Goal: Task Accomplishment & Management: Use online tool/utility

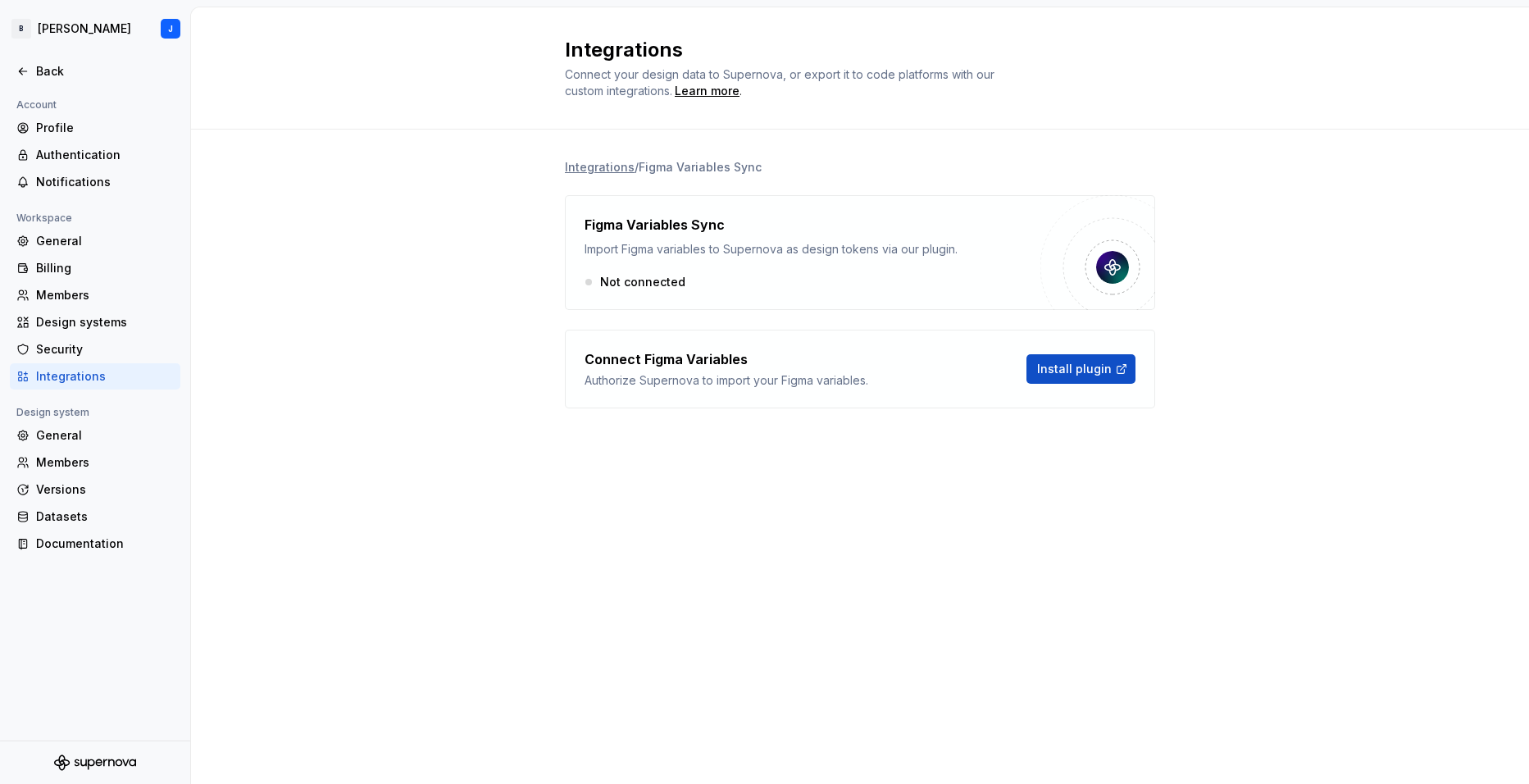
click at [793, 436] on div "Integrations / Figma Variables Sync Figma Variables Sync Import Figma variables…" at bounding box center [860, 300] width 590 height 341
drag, startPoint x: 601, startPoint y: 71, endPoint x: 634, endPoint y: 95, distance: 40.8
click at [634, 95] on span "Connect your design data to Supernova, or export it to code platforms with our …" at bounding box center [781, 82] width 433 height 30
click at [634, 96] on span "Connect your design data to Supernova, or export it to code platforms with our …" at bounding box center [781, 82] width 433 height 30
drag, startPoint x: 590, startPoint y: 72, endPoint x: 627, endPoint y: 95, distance: 43.6
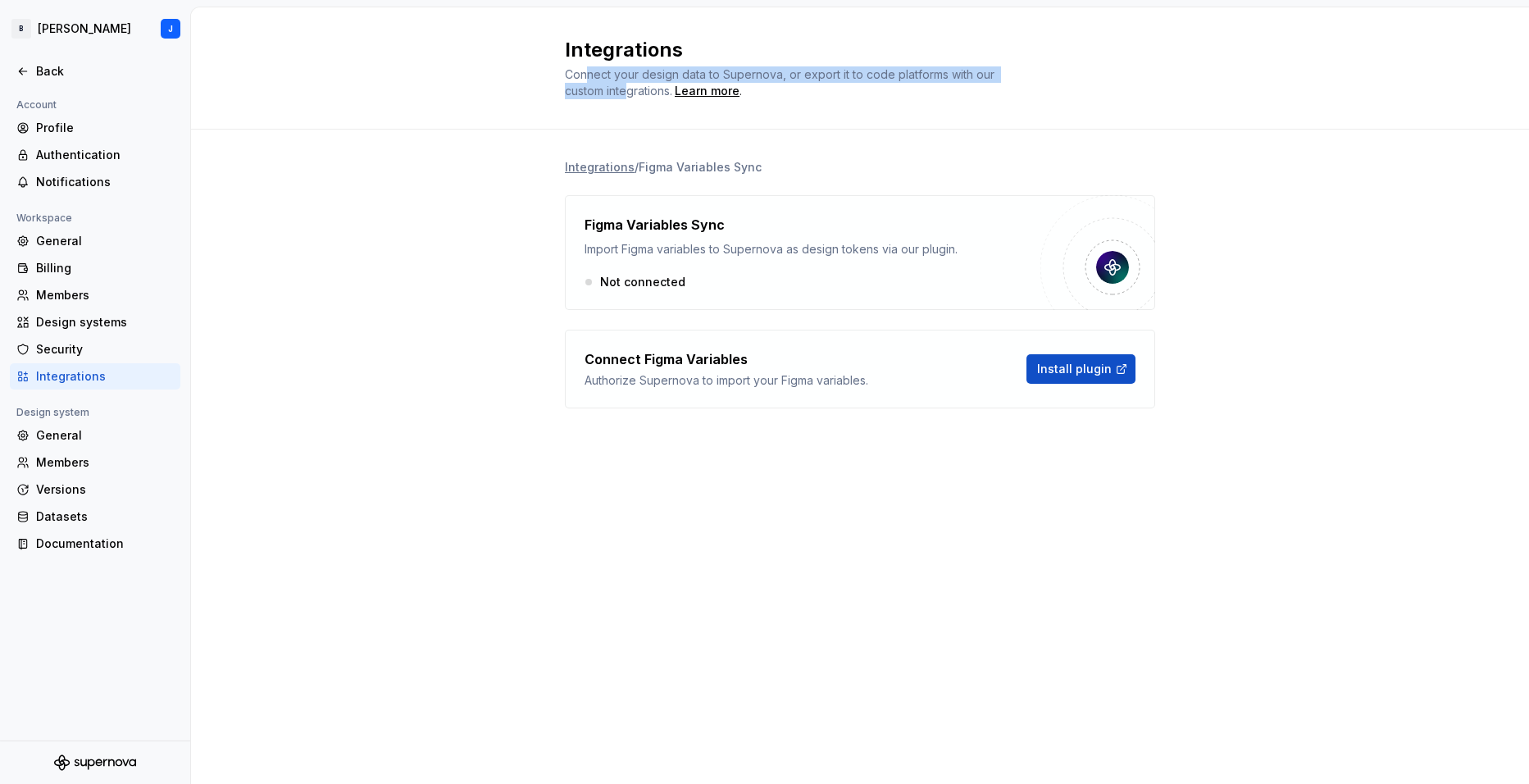
click at [627, 95] on span "Connect your design data to Supernova, or export it to code platforms with our …" at bounding box center [781, 82] width 433 height 30
drag, startPoint x: 580, startPoint y: 77, endPoint x: 609, endPoint y: 94, distance: 33.6
click at [609, 94] on span "Connect your design data to Supernova, or export it to code platforms with our …" at bounding box center [781, 82] width 433 height 30
click at [609, 95] on span "Connect your design data to Supernova, or export it to code platforms with our …" at bounding box center [781, 82] width 433 height 30
